Goal: Task Accomplishment & Management: Complete application form

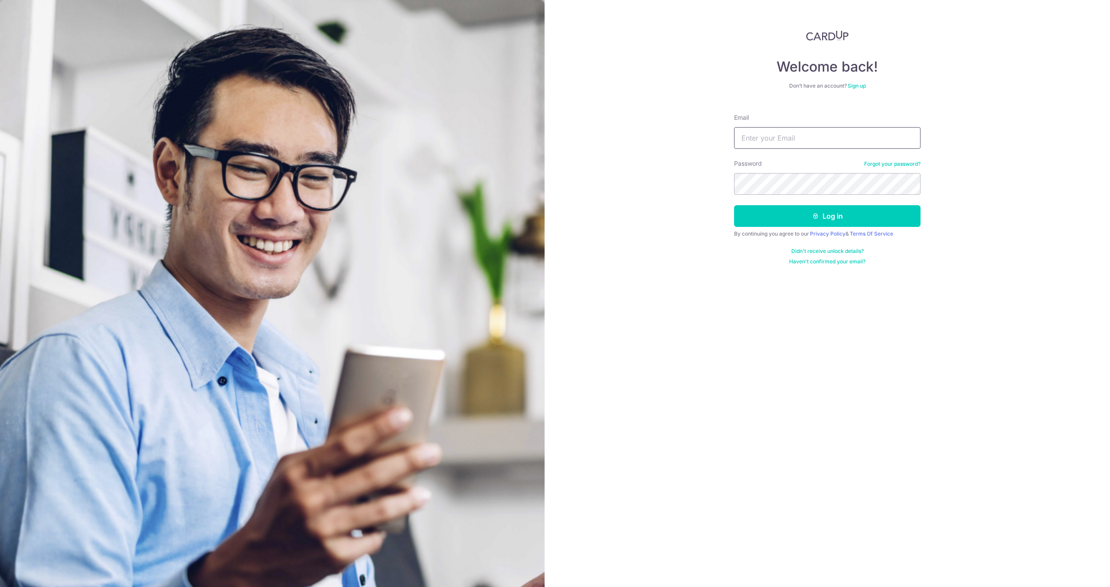
click at [770, 134] on input "Email" at bounding box center [827, 138] width 186 height 22
type input "aaron.jcmh@gmail.com"
click at [734, 205] on button "Log in" at bounding box center [827, 216] width 186 height 22
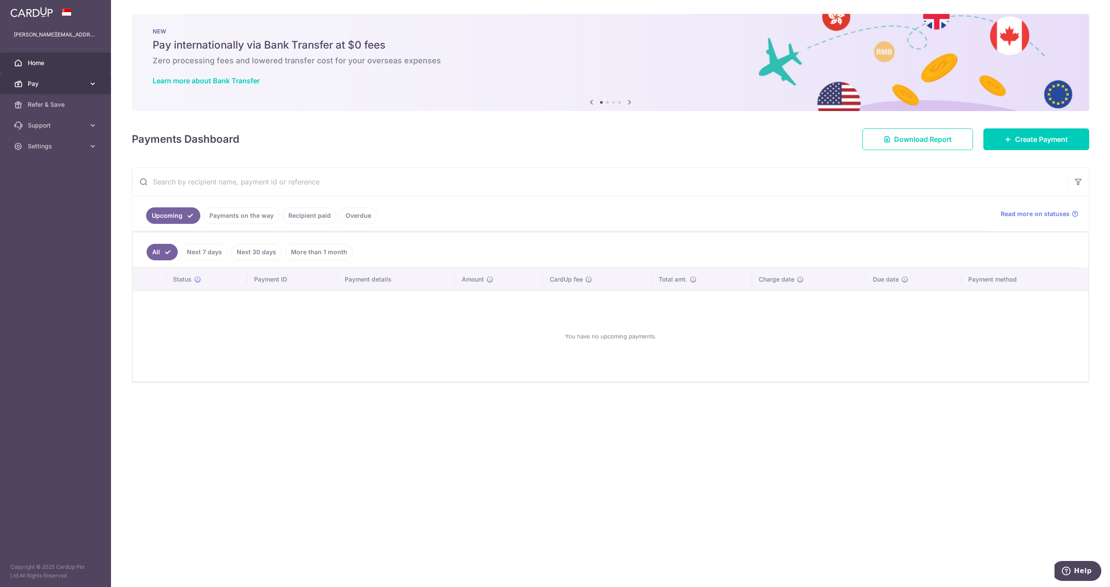
click at [47, 83] on span "Pay" at bounding box center [56, 83] width 57 height 9
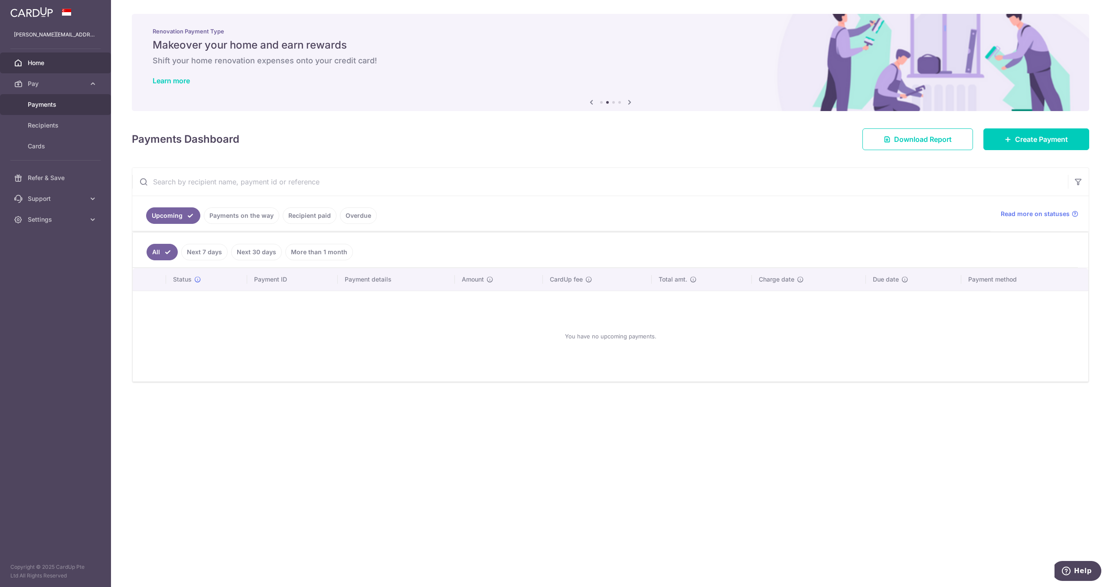
click at [78, 104] on span "Payments" at bounding box center [56, 104] width 57 height 9
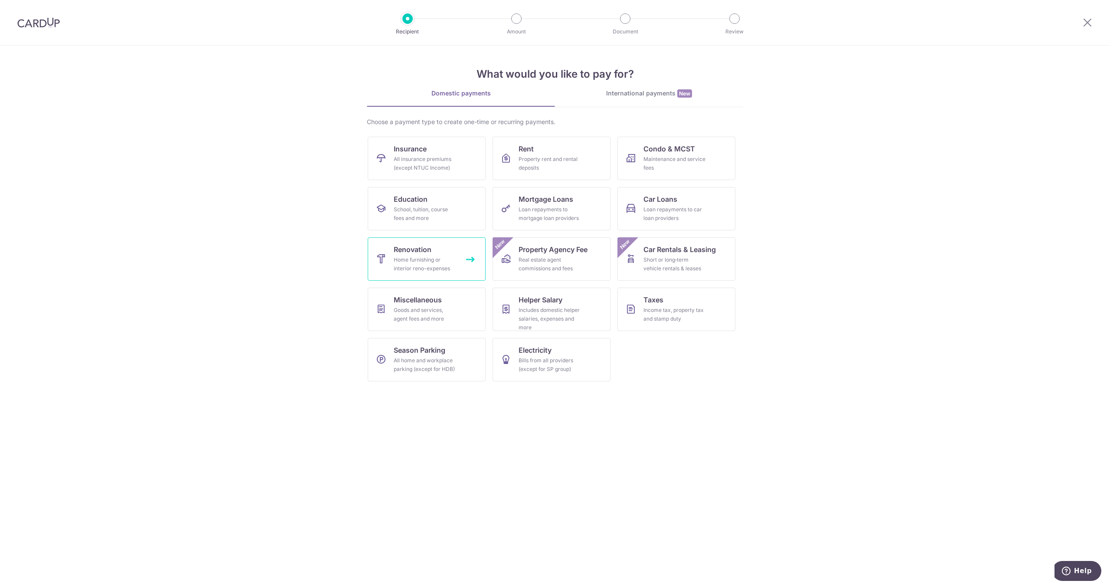
click at [421, 260] on div "Home furnishing or interior reno-expenses" at bounding box center [425, 263] width 62 height 17
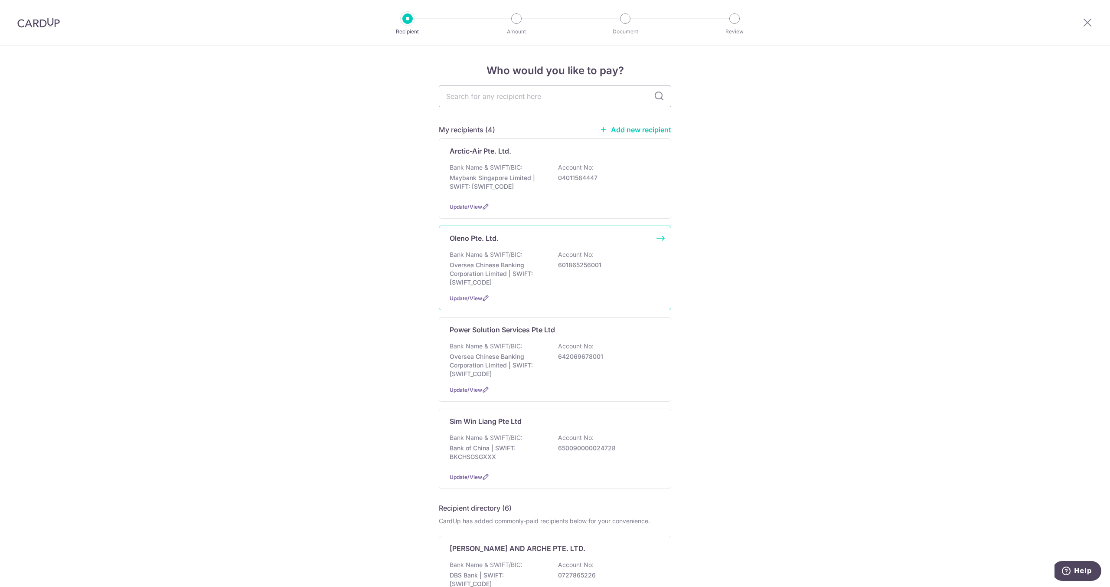
click at [514, 266] on p "Oversea Chinese Banking Corporation Limited | SWIFT: OCBCSGSGXXX" at bounding box center [498, 274] width 97 height 26
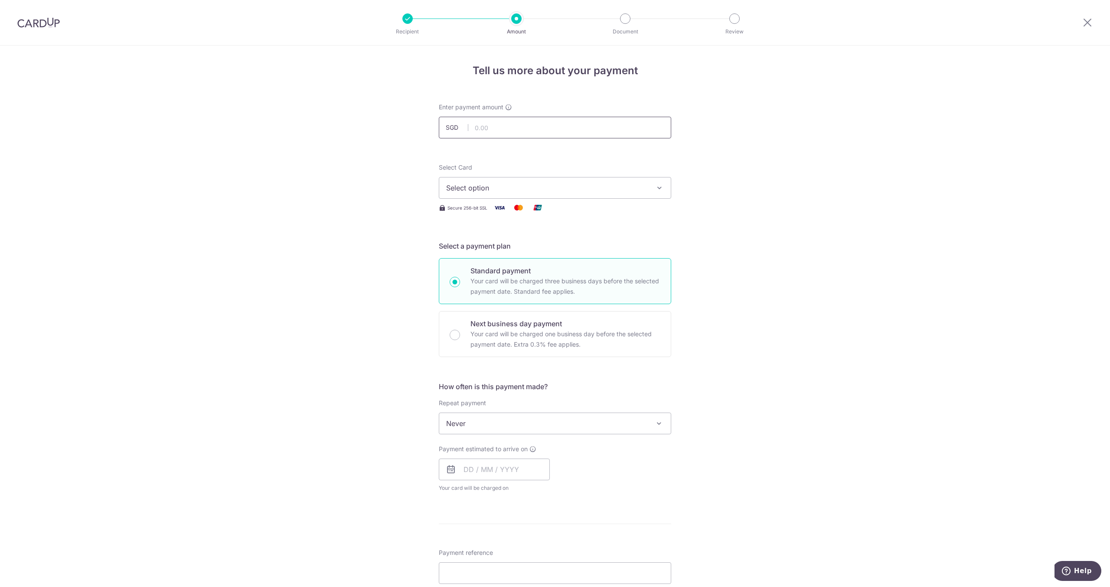
click at [567, 134] on input "text" at bounding box center [555, 128] width 232 height 22
type input "1,096.00"
click at [641, 180] on button "Select option" at bounding box center [555, 188] width 232 height 22
click at [588, 245] on span "**** 1081" at bounding box center [555, 250] width 218 height 10
click at [502, 465] on input "text" at bounding box center [494, 469] width 111 height 22
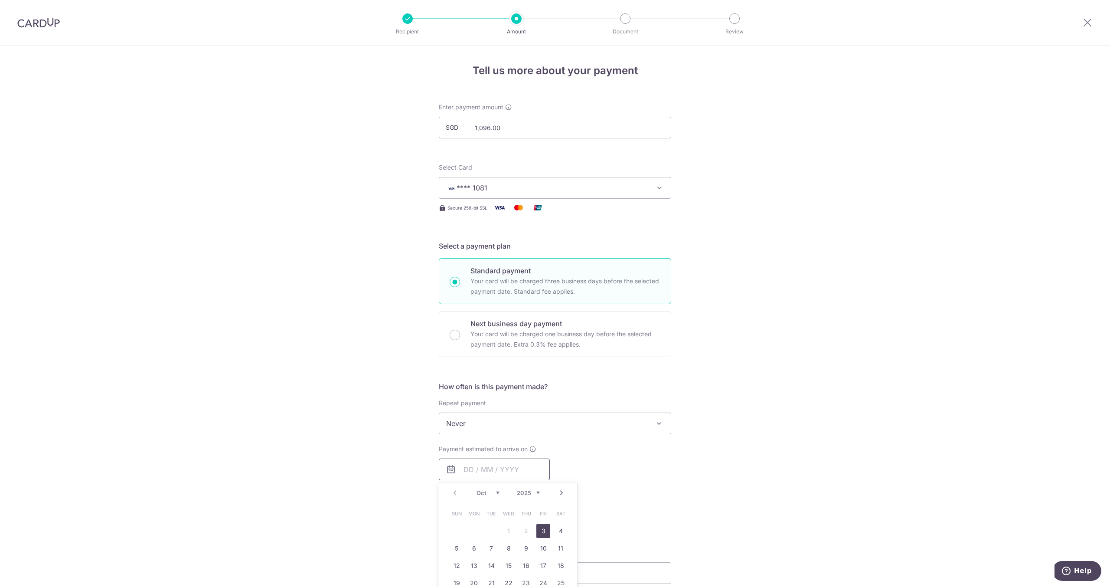
scroll to position [144, 0]
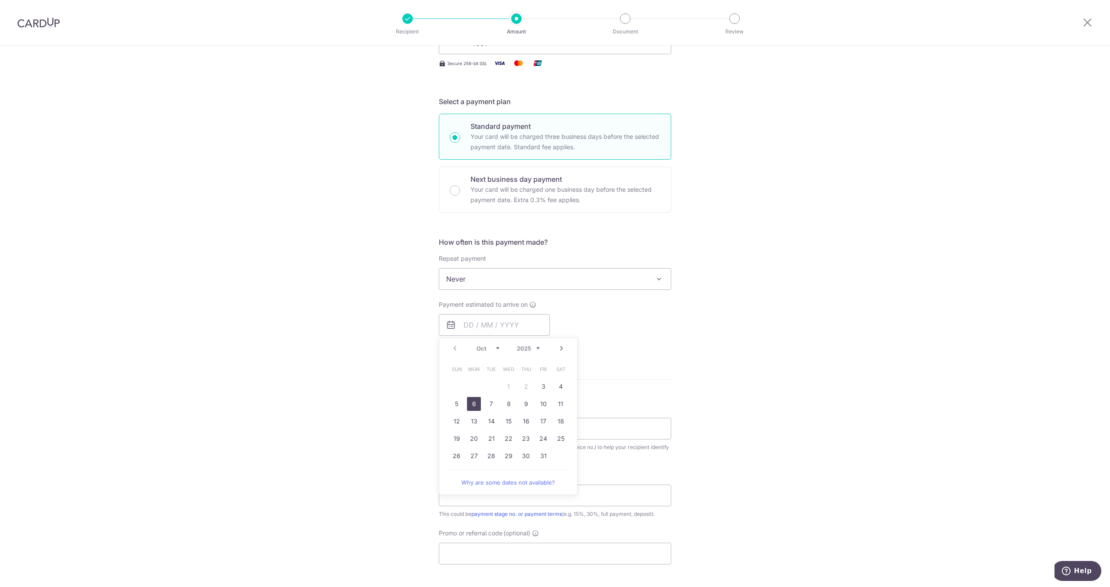
click at [475, 405] on link "6" at bounding box center [474, 404] width 14 height 14
type input "06/10/2025"
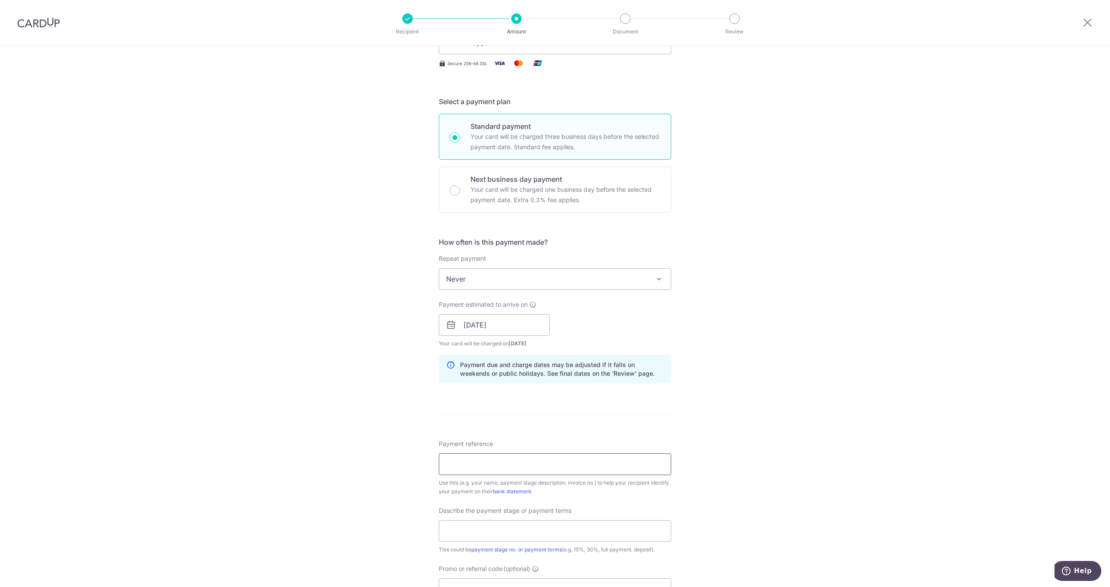
click at [571, 456] on input "Payment reference" at bounding box center [555, 464] width 232 height 22
paste input "2116"
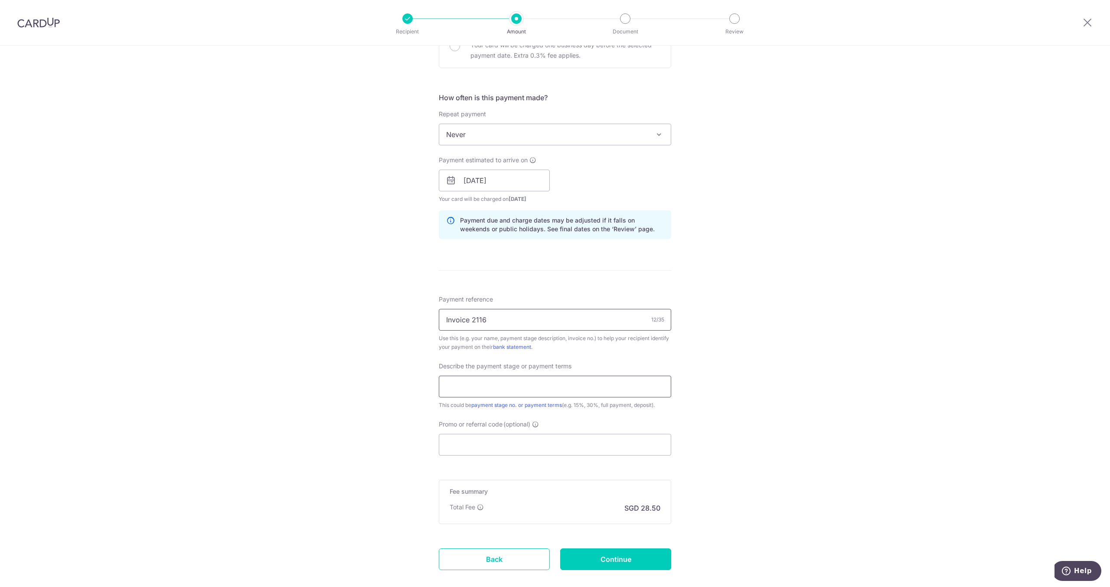
type input "Invoice 2116"
click at [520, 383] on input "text" at bounding box center [555, 386] width 232 height 22
type input "Balance payment"
click at [492, 440] on input "Promo or referral code (optional)" at bounding box center [555, 445] width 232 height 22
paste input "RENO25ONE"
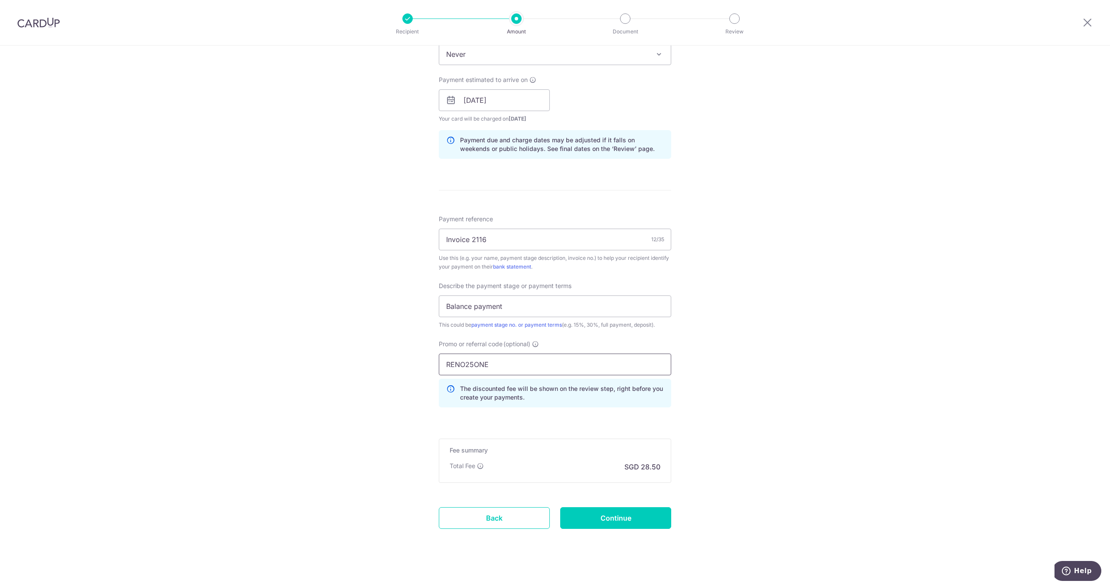
scroll to position [373, 0]
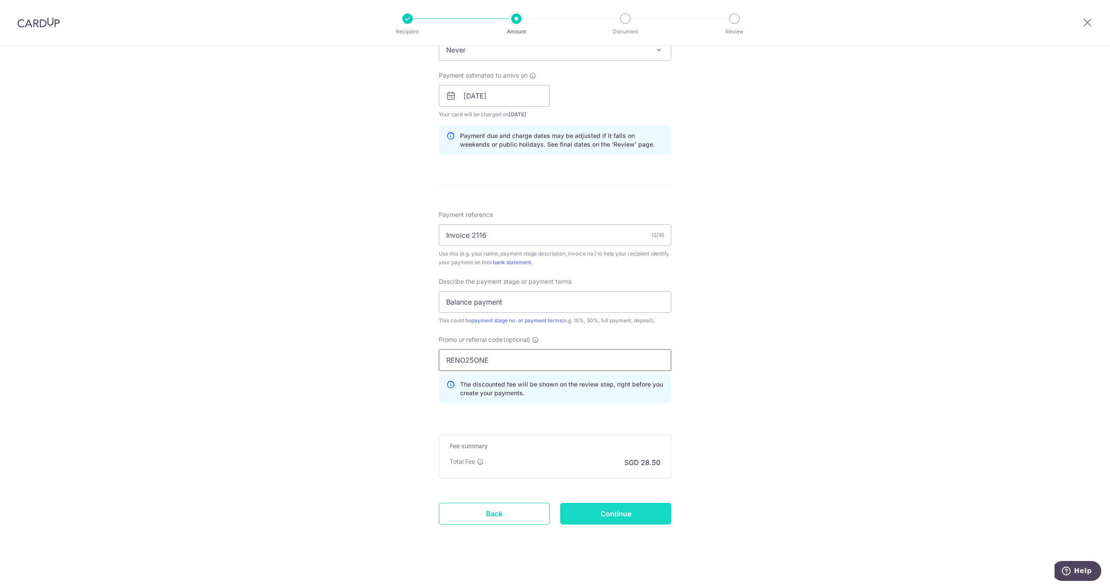
type input "RENO25ONE"
click at [649, 511] on input "Continue" at bounding box center [615, 513] width 111 height 22
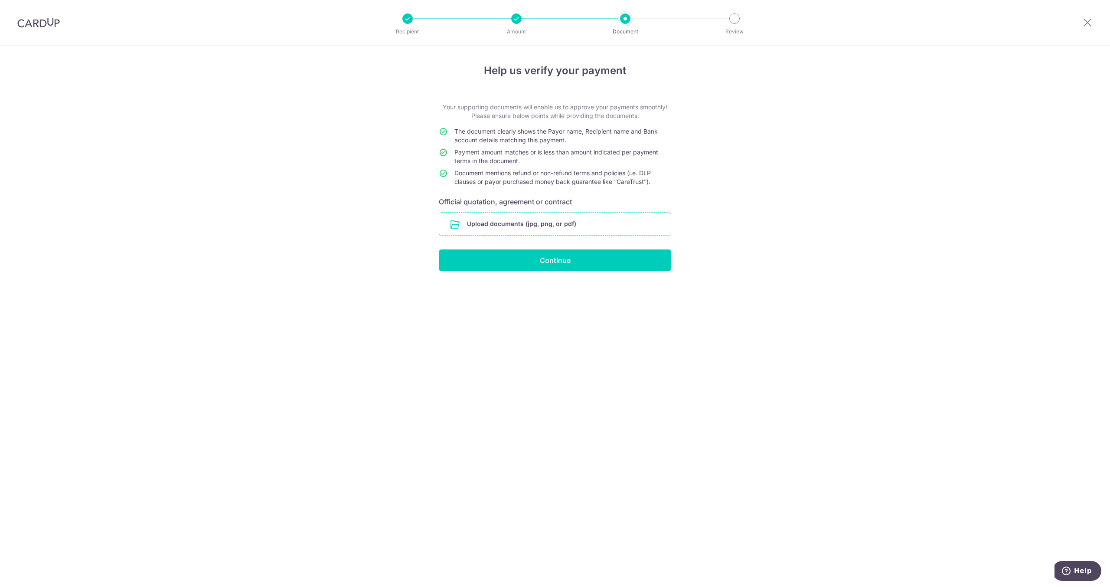
click at [554, 222] on input "file" at bounding box center [555, 223] width 232 height 23
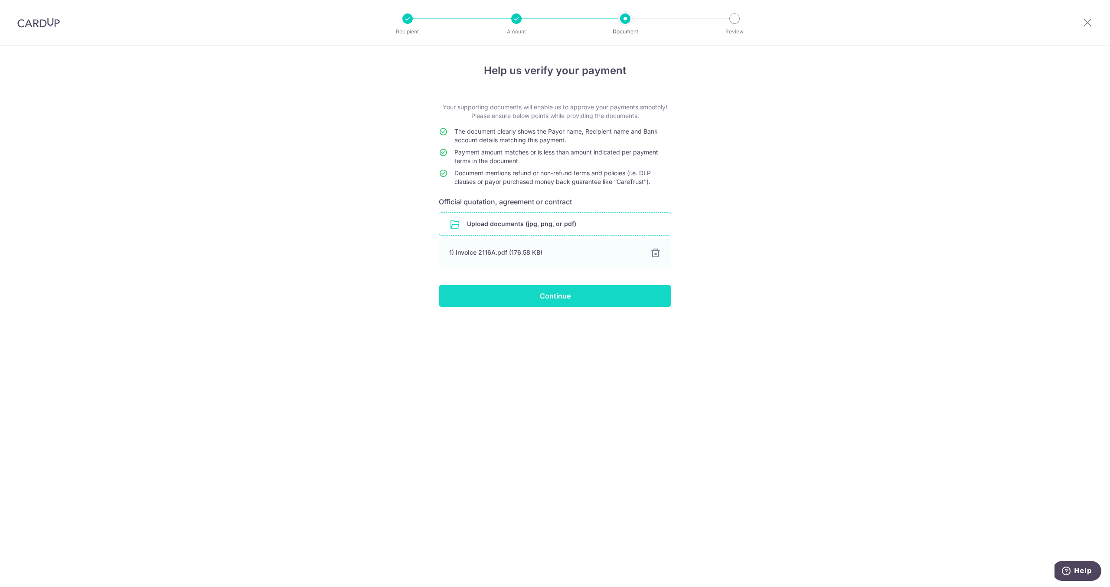
click at [512, 295] on input "Continue" at bounding box center [555, 296] width 232 height 22
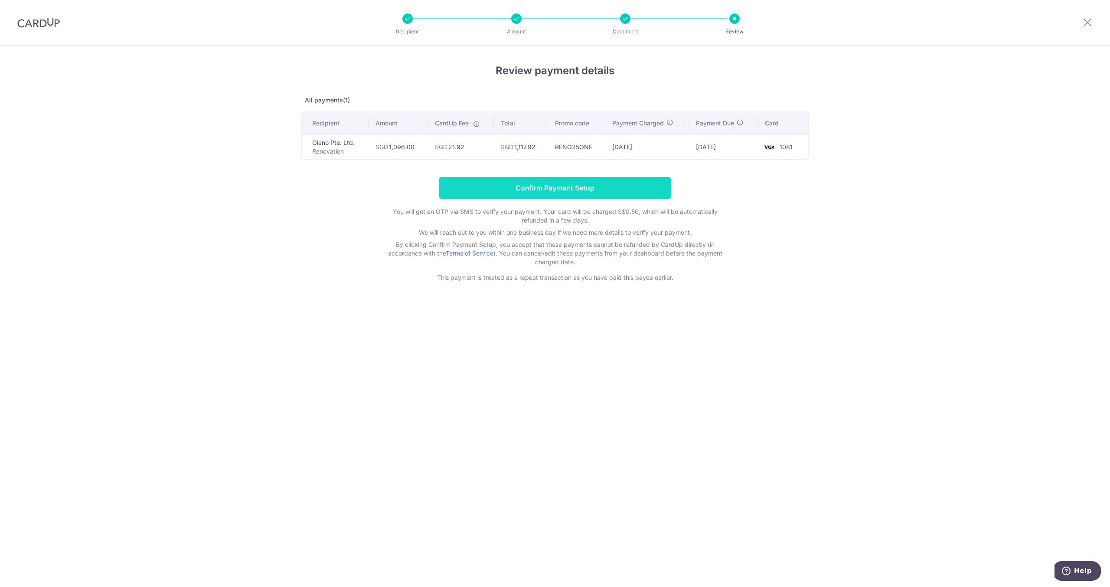
click at [566, 190] on input "Confirm Payment Setup" at bounding box center [555, 188] width 232 height 22
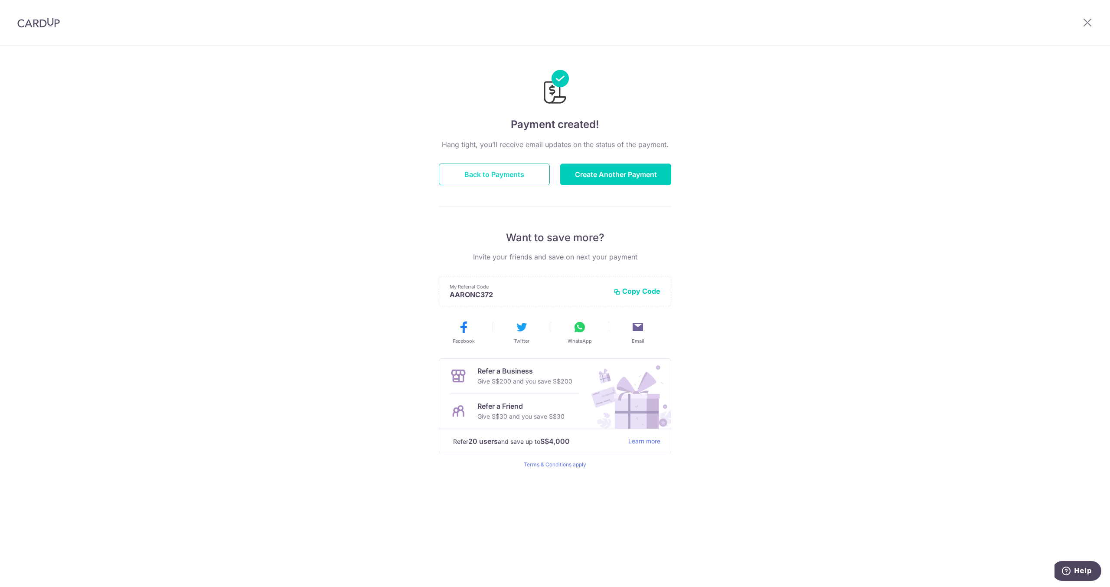
click at [501, 174] on button "Back to Payments" at bounding box center [494, 174] width 111 height 22
